Goal: Find specific fact: Find specific fact

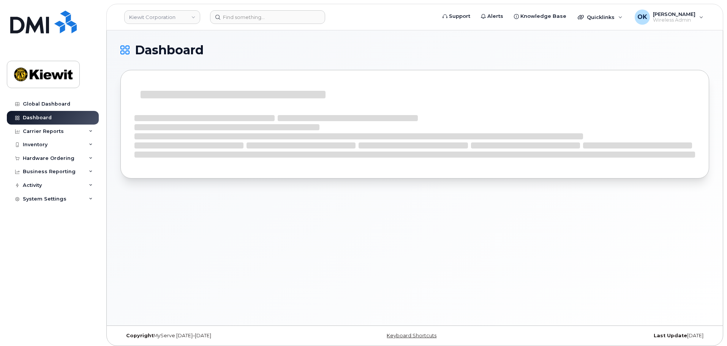
click at [530, 238] on div "Dashboard" at bounding box center [415, 177] width 616 height 295
click at [182, 18] on link "Kiewit Corporation" at bounding box center [162, 17] width 76 height 14
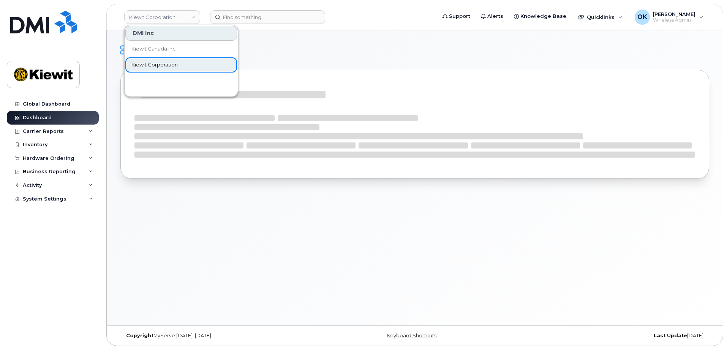
click at [183, 63] on link "Kiewit Corporation" at bounding box center [181, 64] width 112 height 15
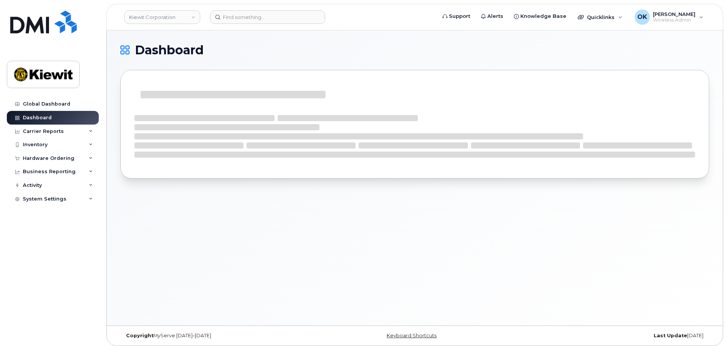
drag, startPoint x: 276, startPoint y: 78, endPoint x: 273, endPoint y: 59, distance: 19.2
click at [276, 76] on div at bounding box center [414, 124] width 589 height 109
drag, startPoint x: 265, startPoint y: 22, endPoint x: 261, endPoint y: 21, distance: 3.8
click at [264, 21] on input at bounding box center [267, 17] width 115 height 14
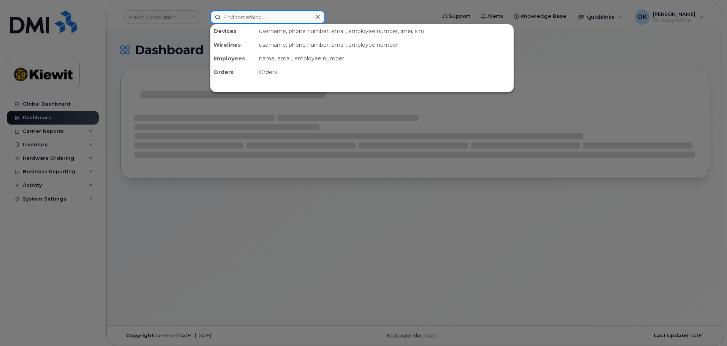
paste input "00268381"
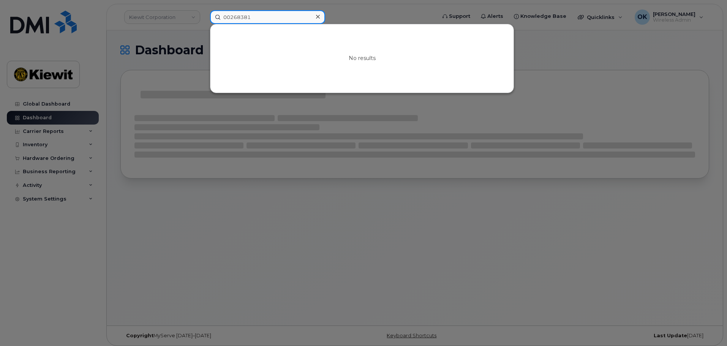
drag, startPoint x: 229, startPoint y: 17, endPoint x: 200, endPoint y: 18, distance: 28.9
click at [204, 18] on div "00268381 No results" at bounding box center [320, 17] width 233 height 14
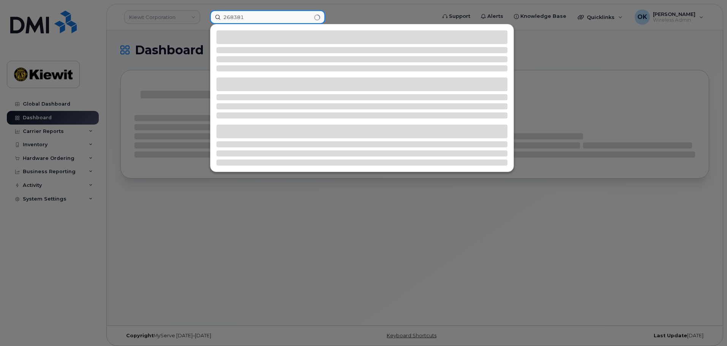
type input "268381"
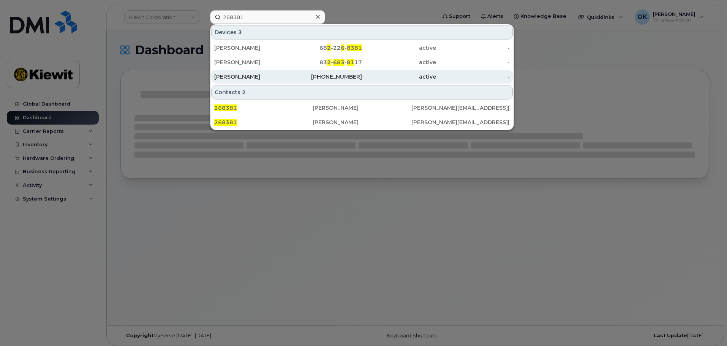
click at [371, 76] on div "active" at bounding box center [399, 77] width 74 height 8
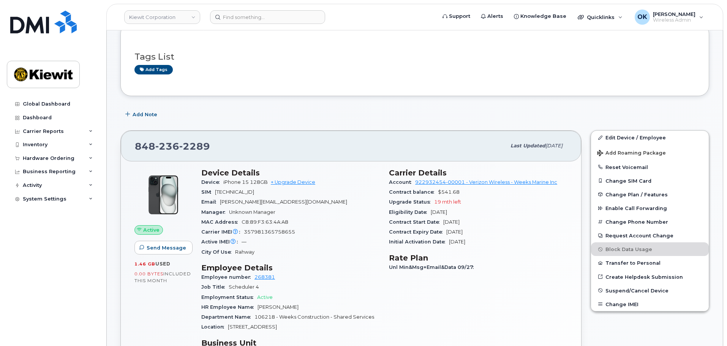
scroll to position [114, 0]
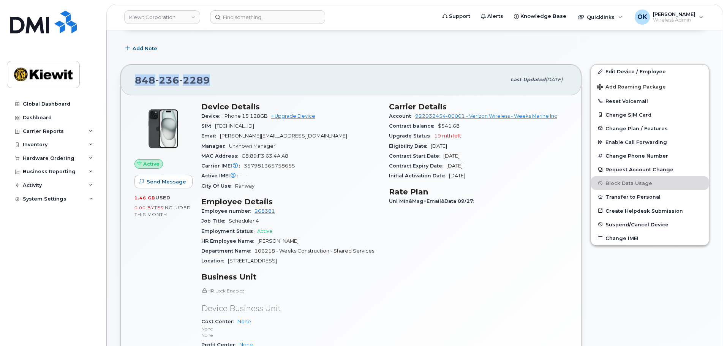
drag, startPoint x: 229, startPoint y: 77, endPoint x: 128, endPoint y: 86, distance: 101.4
click at [128, 86] on div "[PHONE_NUMBER] Last updated [DATE]" at bounding box center [351, 80] width 460 height 30
copy span "[PHONE_NUMBER]"
drag, startPoint x: 221, startPoint y: 117, endPoint x: 249, endPoint y: 120, distance: 27.8
click at [249, 120] on div "Device iPhone 15 128GB + Upgrade Device" at bounding box center [290, 116] width 178 height 10
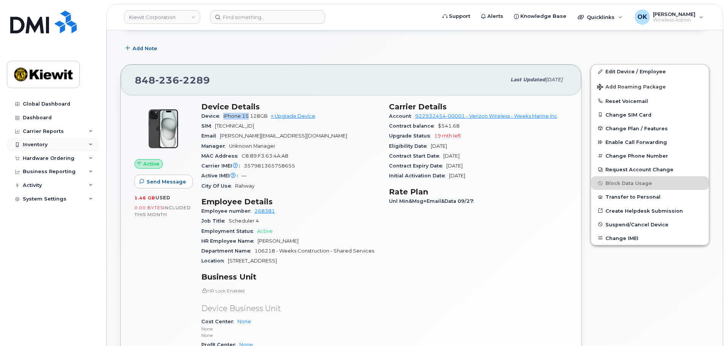
copy span "iPhone 15"
click at [486, 264] on div "Carrier Details Account 922932454-00001 - Verizon Wireless - Weeks Marine Inc C…" at bounding box center [478, 247] width 188 height 299
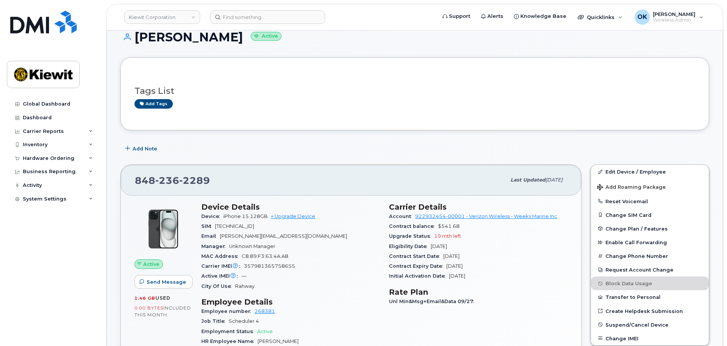
scroll to position [0, 0]
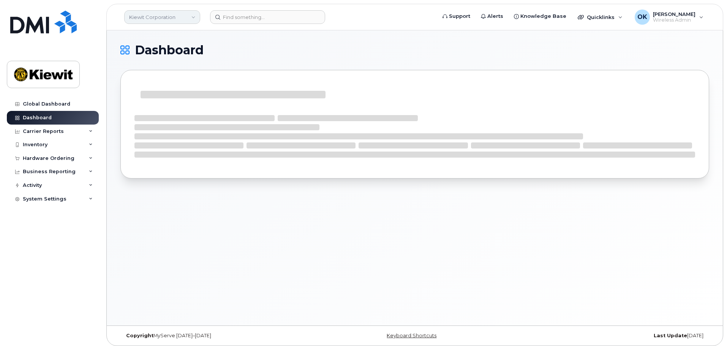
click at [191, 18] on link "Kiewit Corporation" at bounding box center [162, 17] width 76 height 14
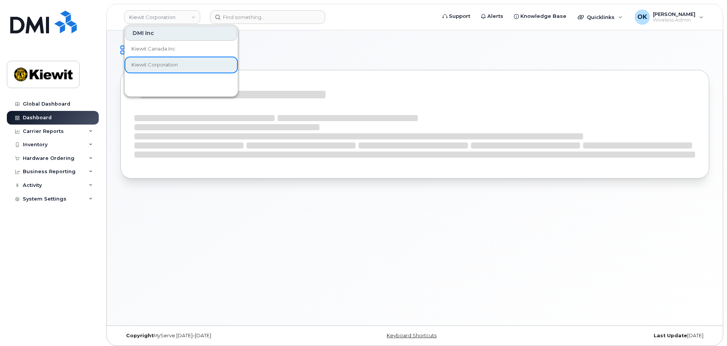
click at [273, 45] on h1 "Dashboard" at bounding box center [412, 50] width 585 height 12
